Goal: Information Seeking & Learning: Learn about a topic

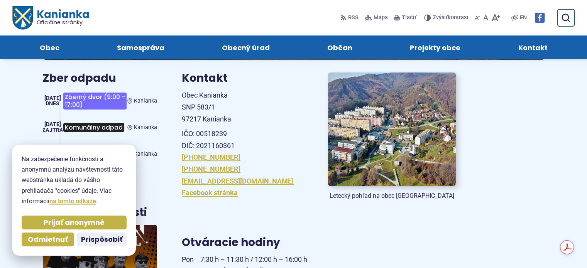
scroll to position [77, 0]
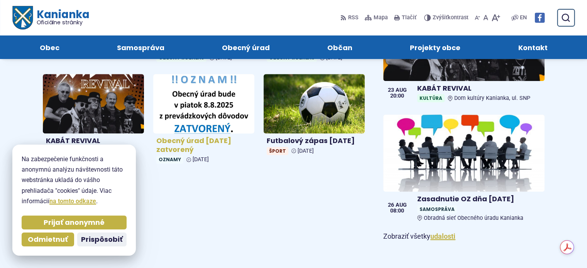
scroll to position [463, 0]
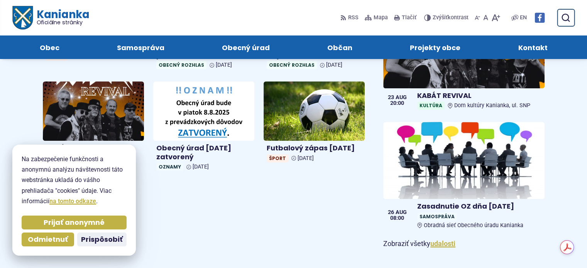
drag, startPoint x: 88, startPoint y: 238, endPoint x: 95, endPoint y: 237, distance: 7.0
click at [88, 238] on span "Prispôsobiť" at bounding box center [102, 239] width 42 height 9
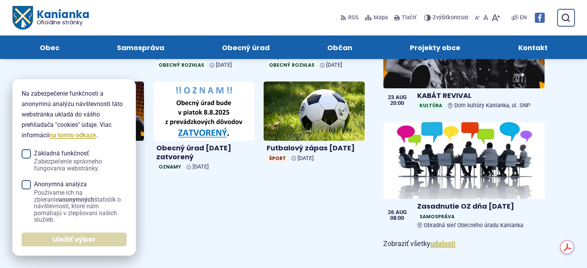
click at [74, 242] on span "Uložiť výber" at bounding box center [73, 239] width 43 height 9
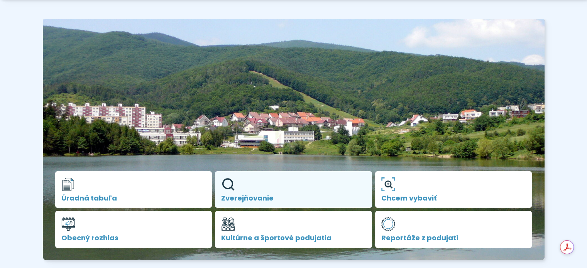
scroll to position [116, 0]
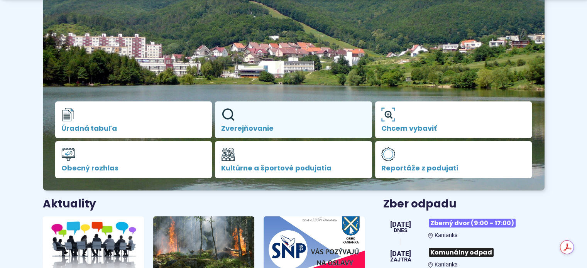
click at [269, 122] on link "Zverejňovanie" at bounding box center [293, 119] width 157 height 37
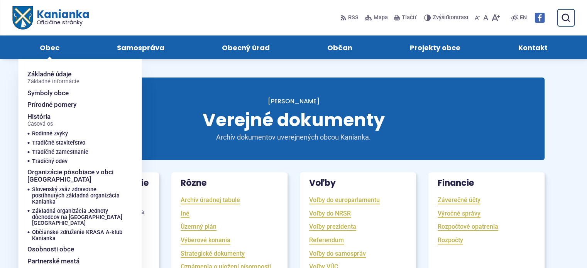
click at [58, 47] on span "Obec" at bounding box center [50, 47] width 20 height 24
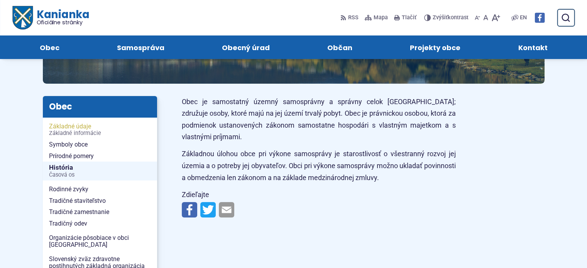
scroll to position [77, 0]
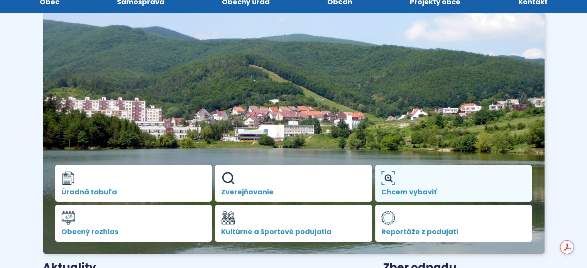
scroll to position [116, 0]
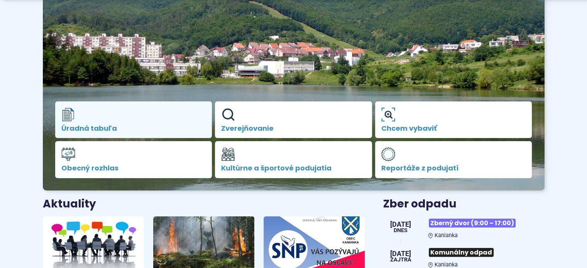
click at [145, 122] on link "Úradná tabuľa" at bounding box center [133, 119] width 157 height 37
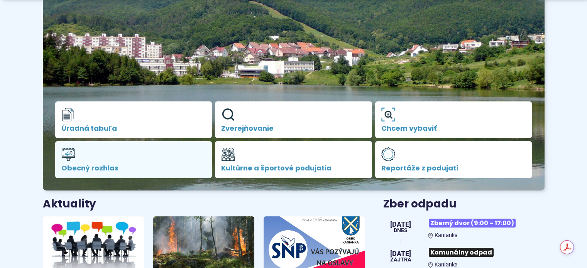
click at [108, 166] on span "Obecný rozhlas" at bounding box center [133, 168] width 145 height 8
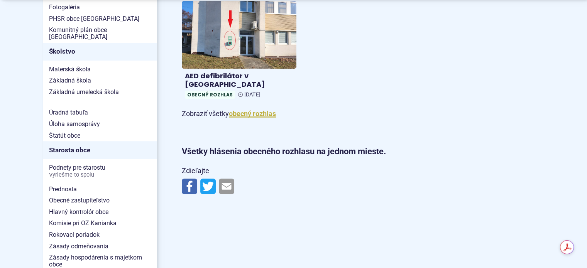
scroll to position [424, 0]
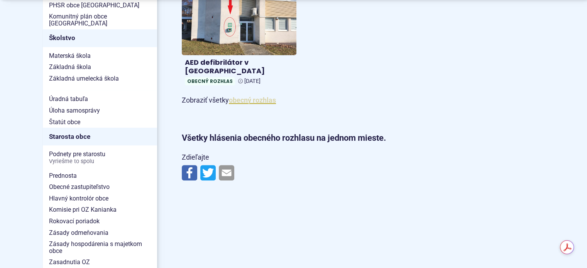
click at [257, 96] on link "obecný rozhlas" at bounding box center [252, 100] width 47 height 8
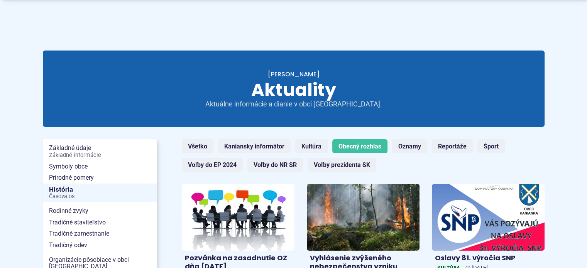
scroll to position [39, 0]
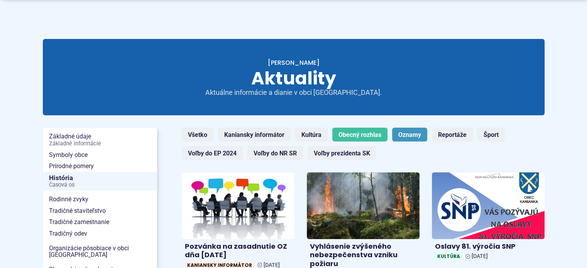
click at [410, 131] on link "Oznamy" at bounding box center [409, 135] width 35 height 14
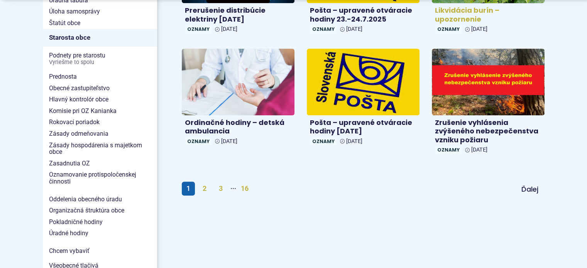
scroll to position [540, 0]
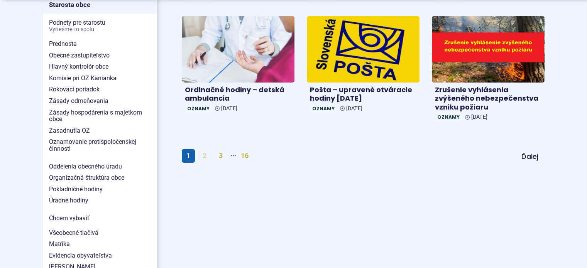
click at [206, 155] on link "2" at bounding box center [204, 156] width 13 height 14
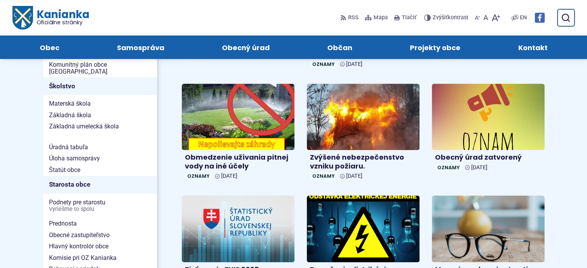
scroll to position [347, 0]
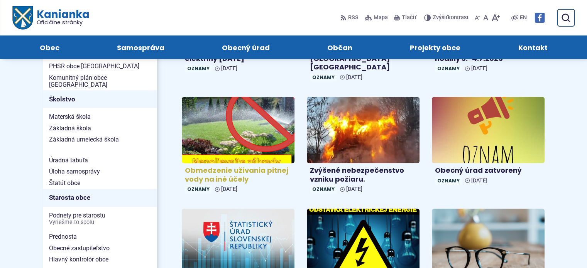
click at [230, 147] on img at bounding box center [238, 130] width 130 height 76
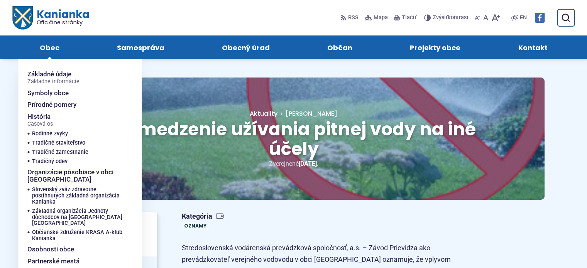
click at [48, 47] on span "Obec" at bounding box center [50, 47] width 20 height 24
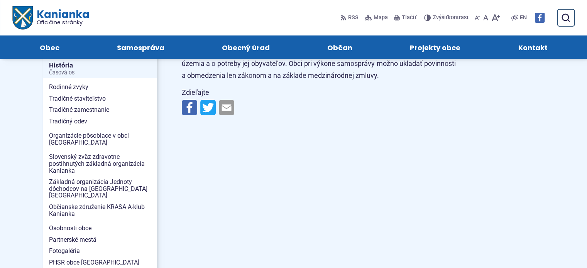
scroll to position [116, 0]
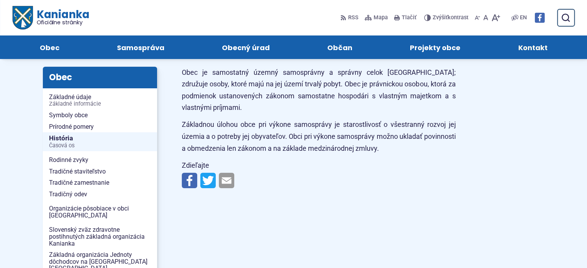
click at [533, 50] on span "Kontakt" at bounding box center [532, 47] width 29 height 24
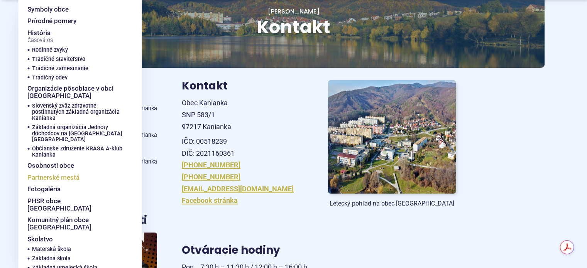
scroll to position [116, 0]
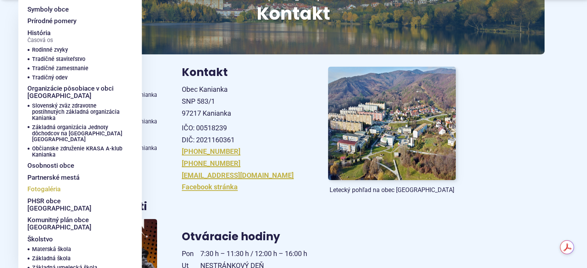
click at [53, 183] on span "Fotogaléria" at bounding box center [43, 189] width 33 height 12
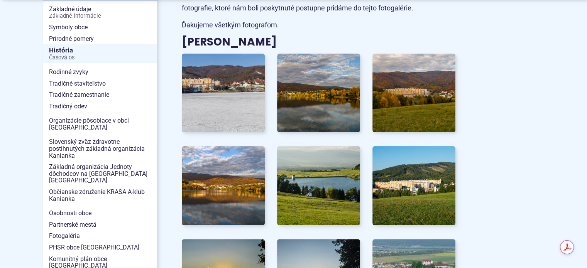
scroll to position [232, 0]
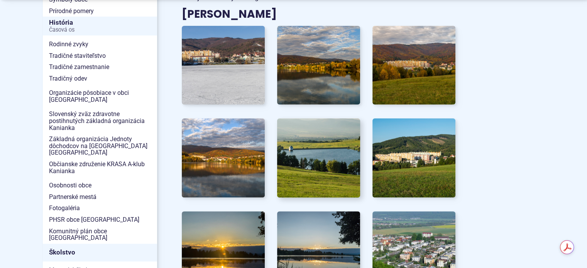
click at [324, 165] on img at bounding box center [318, 158] width 91 height 87
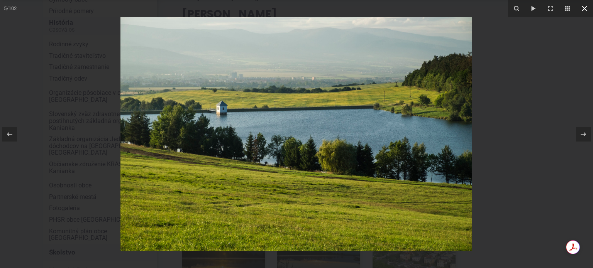
click at [584, 8] on icon at bounding box center [583, 8] width 5 height 5
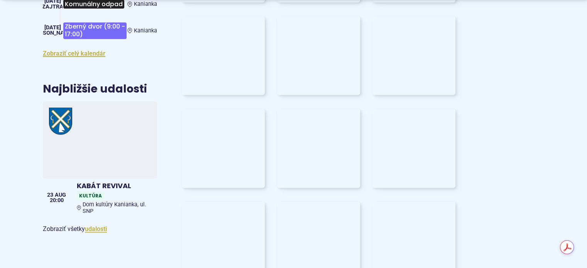
scroll to position [617, 0]
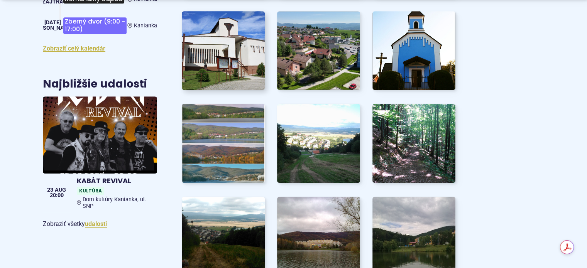
click at [238, 82] on img at bounding box center [222, 50] width 91 height 87
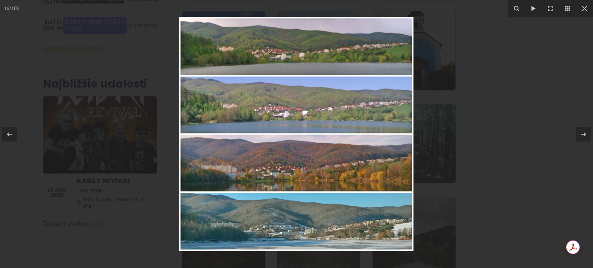
click at [519, 114] on div at bounding box center [296, 134] width 593 height 268
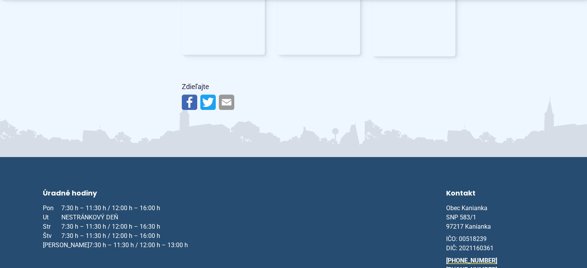
scroll to position [3432, 0]
